Goal: Task Accomplishment & Management: Use online tool/utility

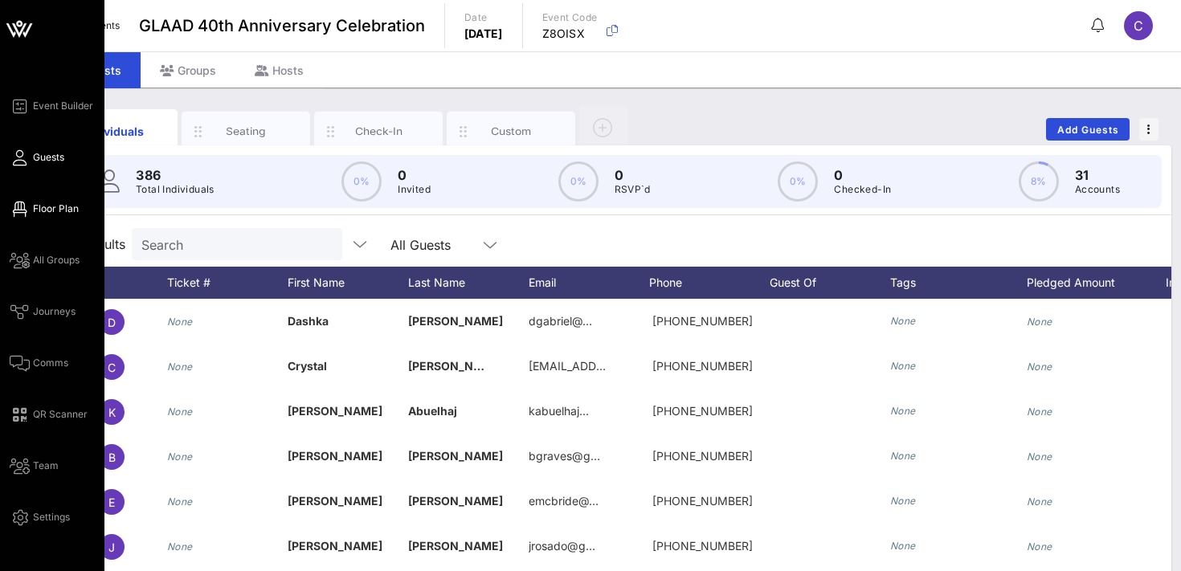
click at [39, 207] on span "Floor Plan" at bounding box center [56, 209] width 46 height 14
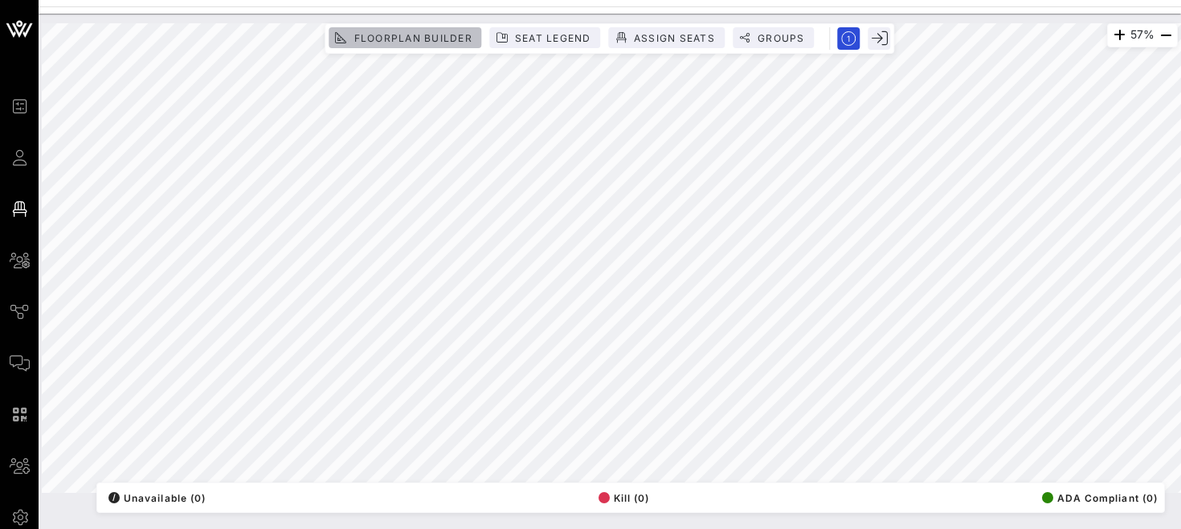
click at [402, 33] on span "Floorplan Builder" at bounding box center [412, 38] width 119 height 12
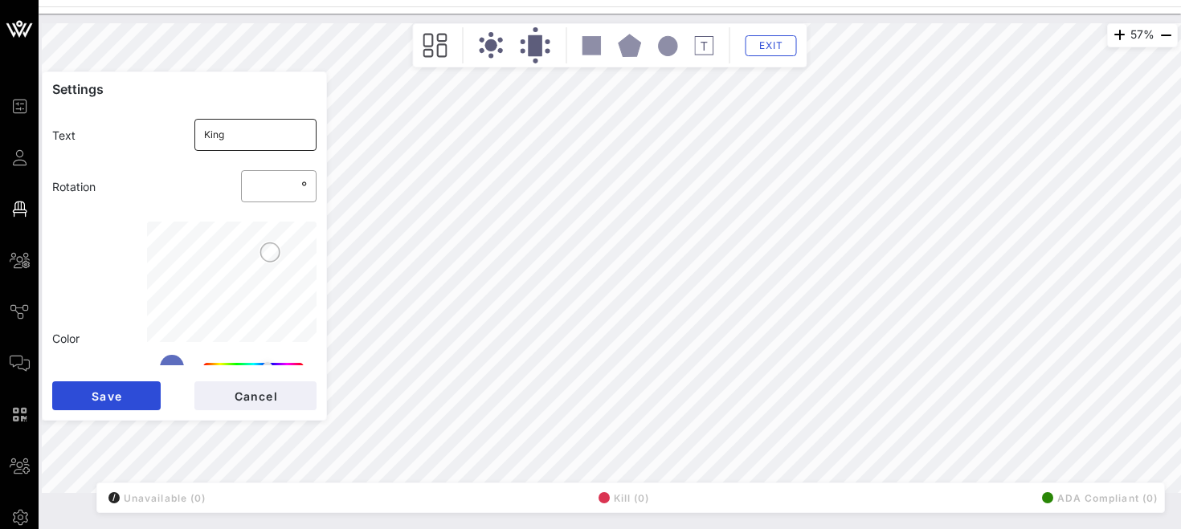
click at [260, 137] on input "King" at bounding box center [256, 135] width 104 height 26
type input "King - 12"
click at [120, 402] on span "Save" at bounding box center [106, 397] width 31 height 14
click at [277, 133] on input "Hornitos" at bounding box center [256, 135] width 104 height 26
type input "Hornitos - 11"
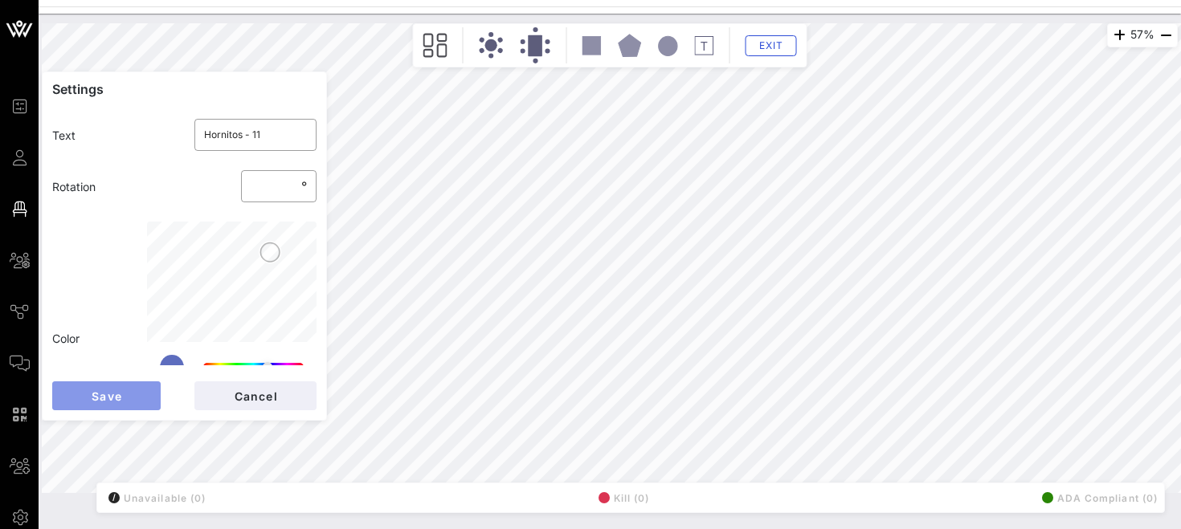
click at [104, 394] on span "Save" at bounding box center [106, 397] width 31 height 14
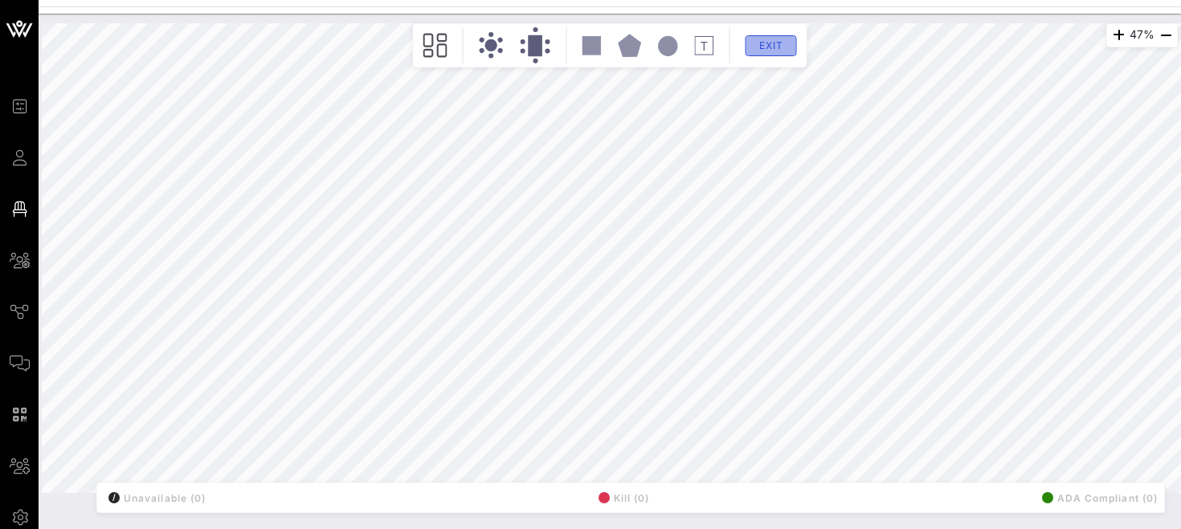
click at [773, 43] on span "Exit" at bounding box center [771, 45] width 31 height 12
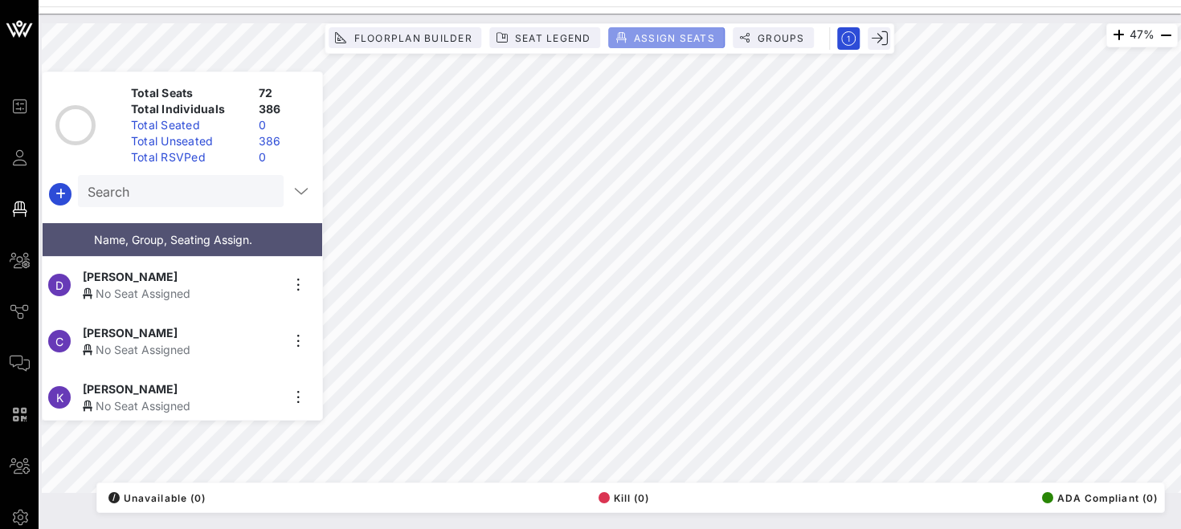
click at [667, 33] on span "Assign Seats" at bounding box center [674, 38] width 82 height 12
